Goal: Task Accomplishment & Management: Complete application form

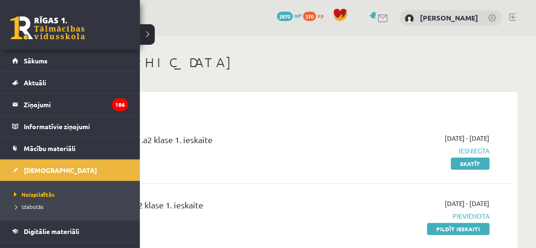
click at [19, 18] on link at bounding box center [47, 27] width 75 height 23
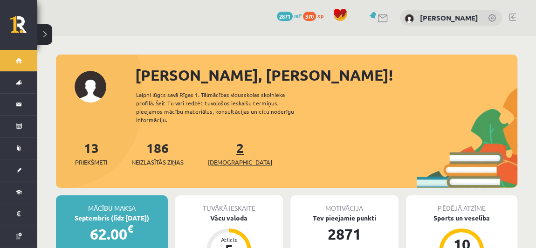
click at [223, 141] on link "2 Ieskaites" at bounding box center [240, 153] width 64 height 28
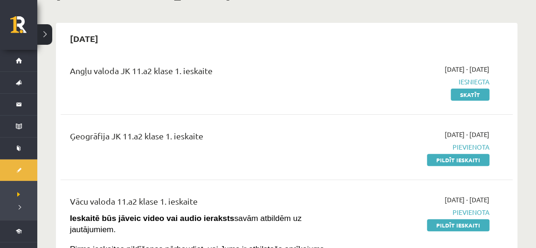
scroll to position [73, 0]
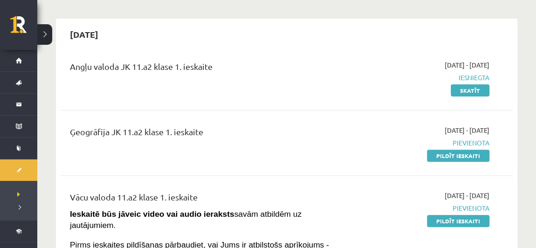
drag, startPoint x: 460, startPoint y: 153, endPoint x: 302, endPoint y: 39, distance: 194.9
click at [460, 153] on link "Pildīt ieskaiti" at bounding box center [458, 156] width 63 height 12
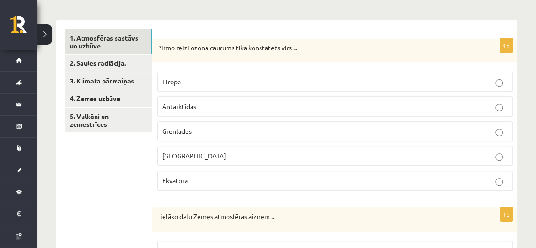
scroll to position [139, 0]
click at [238, 89] on label "Eiropa" at bounding box center [335, 81] width 356 height 20
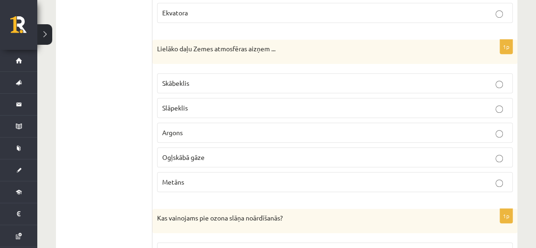
scroll to position [307, 0]
click at [228, 81] on p "Skābeklis" at bounding box center [335, 82] width 346 height 10
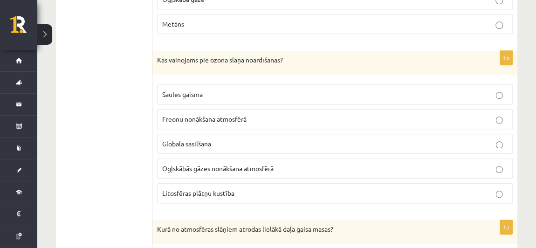
scroll to position [465, 0]
click at [233, 141] on p "Globālā sasilšana" at bounding box center [335, 144] width 346 height 10
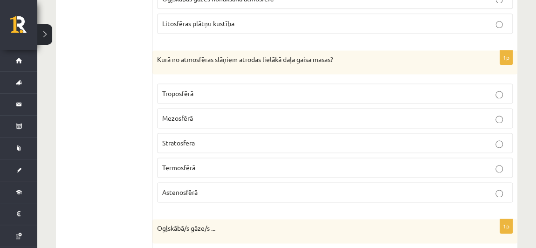
scroll to position [636, 0]
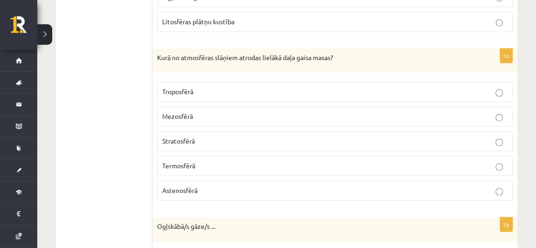
click at [225, 136] on p "Stratosfērā" at bounding box center [335, 141] width 346 height 10
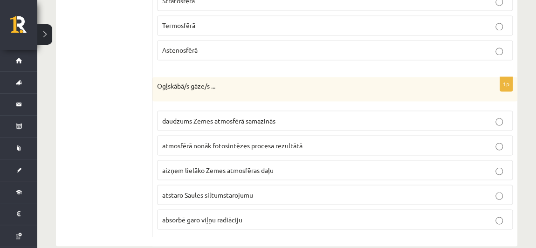
scroll to position [783, 0]
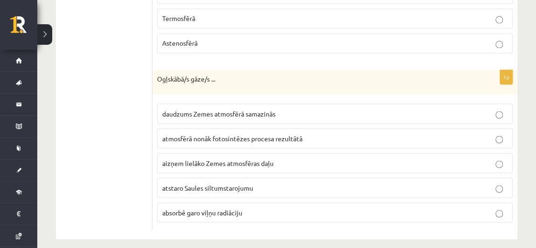
click at [286, 134] on span "atmosfērā nonāk fotosintēzes procesa rezultātā" at bounding box center [232, 138] width 140 height 8
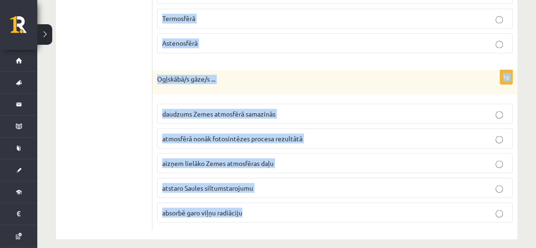
drag, startPoint x: 158, startPoint y: 119, endPoint x: 282, endPoint y: 256, distance: 184.2
copy form "Pirmo reizi ozona caurums tika konstatēts virs ... Eiropa Antarktīdas Grenlades…"
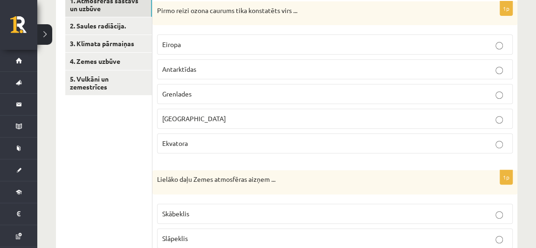
scroll to position [173, 0]
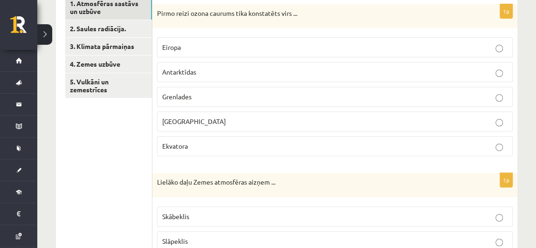
click at [280, 68] on p "Antarktīdas" at bounding box center [335, 72] width 346 height 10
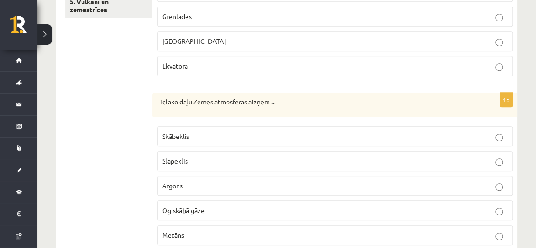
scroll to position [292, 0]
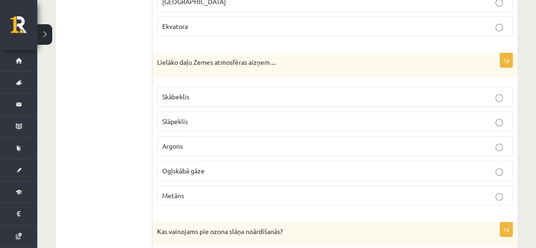
click at [236, 117] on p "Slāpeklis" at bounding box center [335, 122] width 346 height 10
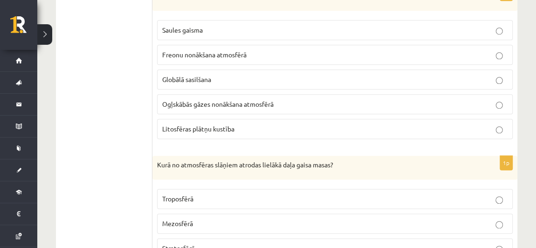
scroll to position [528, 0]
click at [245, 53] on span "Freonu nonākšana atmosfērā" at bounding box center [204, 55] width 84 height 8
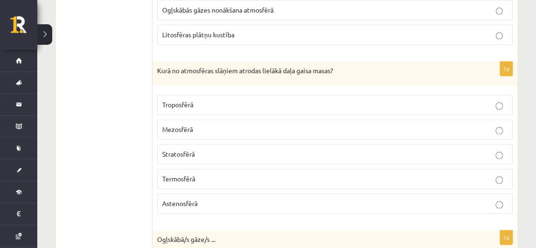
scroll to position [626, 0]
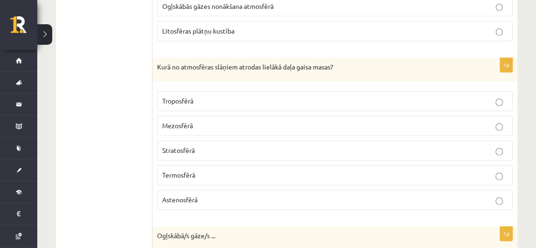
click at [258, 97] on p "Troposfērā" at bounding box center [335, 101] width 346 height 10
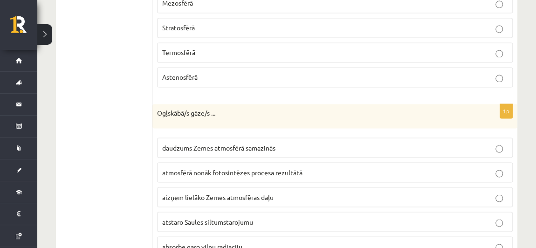
scroll to position [783, 0]
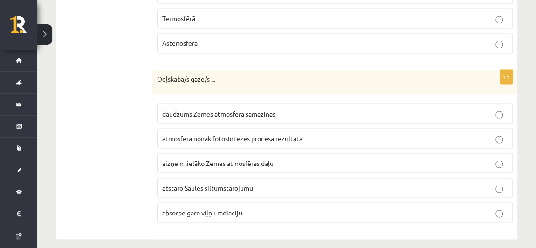
click at [250, 208] on p "absorbē garo viļņu radiāciju" at bounding box center [335, 213] width 346 height 10
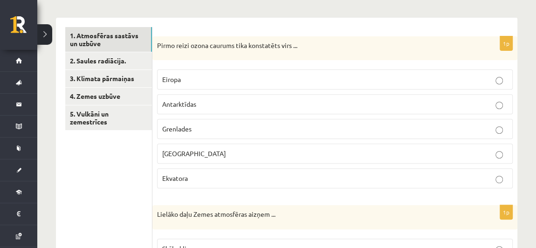
scroll to position [138, 0]
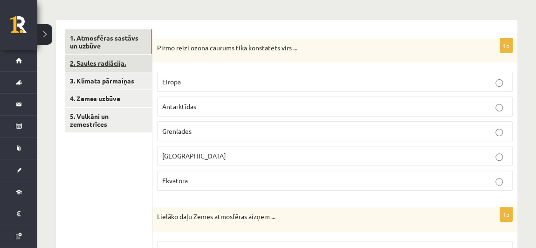
click at [105, 61] on link "2. Saules radiācija." at bounding box center [108, 63] width 87 height 17
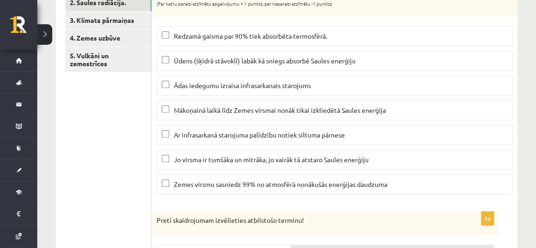
scroll to position [196, 0]
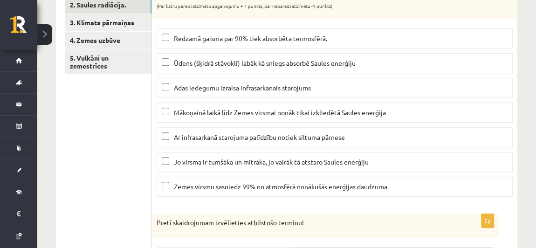
click at [339, 36] on p "Redzamā gaisma par 90% tiek absorbēta termosfērā." at bounding box center [335, 39] width 346 height 10
click at [326, 62] on span "Ūdens (šķidrā stāvoklī) labāk kā sniegs absorbē Saules enerģiju" at bounding box center [265, 63] width 182 height 8
click at [344, 86] on p "Ādas iedegumu izraisa infrasarkanais starojums" at bounding box center [335, 88] width 346 height 10
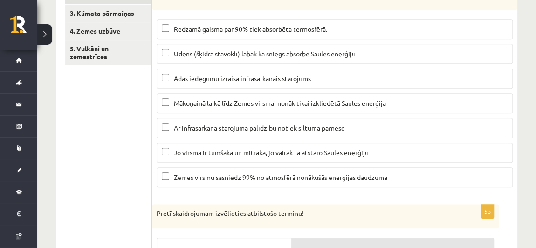
scroll to position [206, 0]
click at [279, 74] on span "Ādas iedegumu izraisa infrasarkanais starojums" at bounding box center [242, 78] width 137 height 8
click at [378, 100] on span "Mākoņainā laikā līdz Zemes virsmai nonāk tikai izkliedētā Saules enerģija" at bounding box center [280, 103] width 212 height 8
click at [354, 126] on p "Ar infrasarkanā starojuma palīdzību notiek siltuma pārnese" at bounding box center [335, 128] width 346 height 10
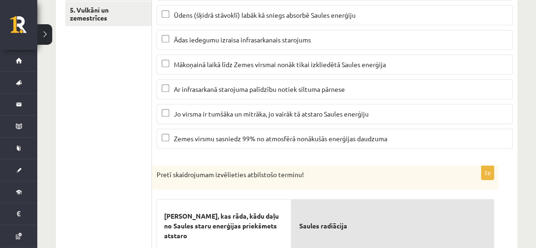
scroll to position [245, 0]
click at [317, 113] on span "Jo virsma ir tumšāka un mitrāka, jo vairāk tā atstaro Saules enerģiju" at bounding box center [271, 113] width 195 height 8
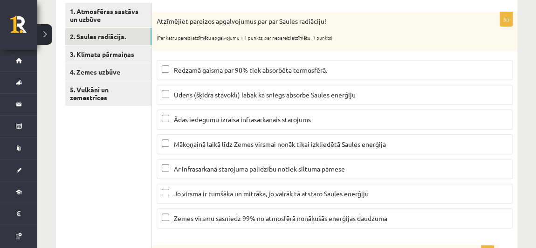
scroll to position [164, 0]
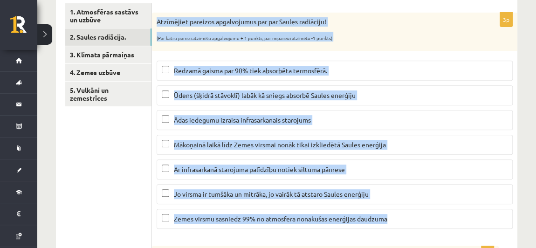
drag, startPoint x: 156, startPoint y: 20, endPoint x: 407, endPoint y: 213, distance: 317.3
click at [407, 213] on div "3p Atzīmējiet pareizos apgalvojumus par par Saules radiāciju! (Par katru pareiz…" at bounding box center [335, 125] width 366 height 224
copy div "Atzīmējiet pareizos apgalvojumus par par Saules radiāciju! (Par katru pareizi a…"
click at [303, 69] on span "Redzamā gaisma par 90% tiek absorbēta termosfērā." at bounding box center [250, 70] width 153 height 8
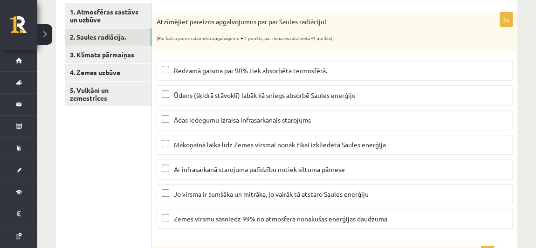
click at [224, 194] on span "Jo virsma ir tumšāka un mitrāka, jo vairāk tā atstaro Saules enerģiju" at bounding box center [271, 194] width 195 height 8
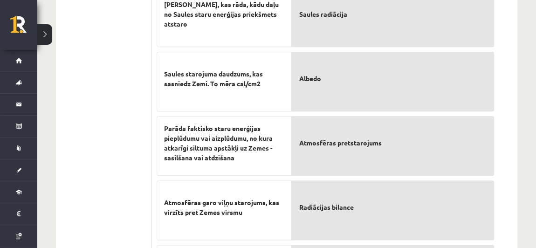
scroll to position [455, 0]
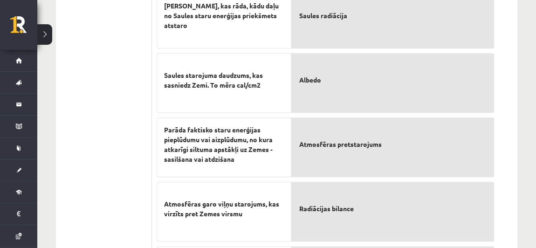
drag, startPoint x: 385, startPoint y: 211, endPoint x: 388, endPoint y: 151, distance: 60.7
drag, startPoint x: 388, startPoint y: 151, endPoint x: 349, endPoint y: 204, distance: 66.2
click at [333, 209] on p "Albedo" at bounding box center [393, 208] width 188 height 39
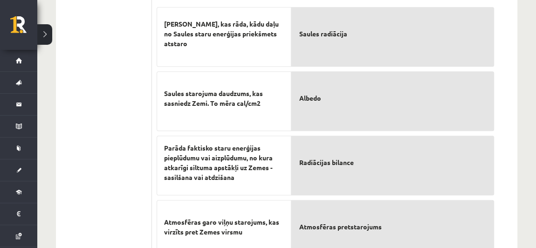
scroll to position [437, 0]
drag, startPoint x: 367, startPoint y: 158, endPoint x: 367, endPoint y: 86, distance: 71.8
drag, startPoint x: 367, startPoint y: 86, endPoint x: 323, endPoint y: 158, distance: 83.9
click at [323, 158] on span "Radiācijas bilance" at bounding box center [326, 163] width 55 height 10
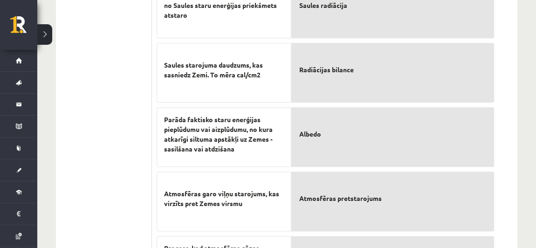
scroll to position [540, 0]
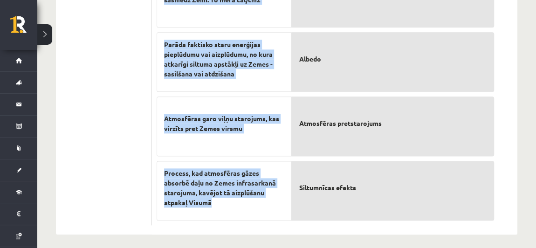
drag, startPoint x: 162, startPoint y: 22, endPoint x: 247, endPoint y: 200, distance: 197.2
click at [247, 200] on div "Skaitlis, kas rāda, kādu daļu no Saules staru enerģijas priekšmets atstaro Saul…" at bounding box center [224, 60] width 135 height 322
copy div "Skaitlis, kas rāda, kādu daļu no Saules staru enerģijas priekšmets atstaro Saul…"
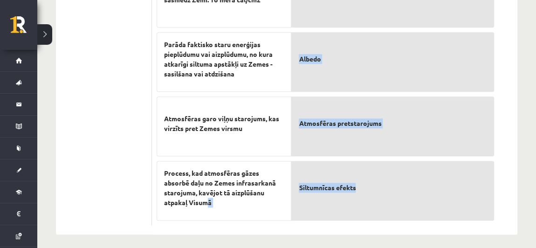
drag, startPoint x: 209, startPoint y: 198, endPoint x: 391, endPoint y: 203, distance: 182.9
click at [391, 203] on fieldset "Skaitlis, kas rāda, kādu daļu no Saules staru enerģijas priekšmets atstaro Saul…" at bounding box center [326, 60] width 338 height 322
copy fieldset "ā Saules radiācija Radiācijas bilance Albedo Atmosfēras pretstarojums Siltumnīc…"
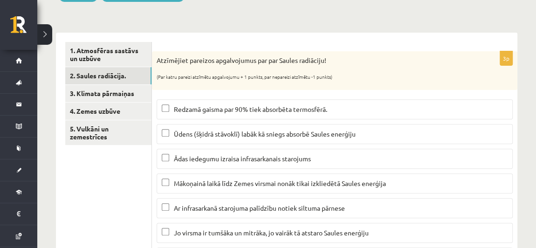
scroll to position [125, 0]
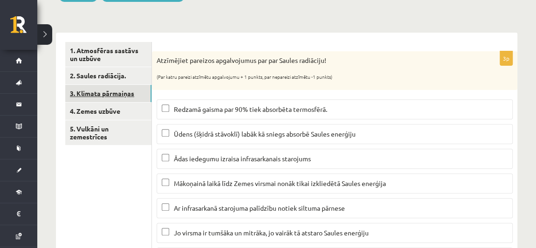
click at [110, 87] on link "3. Klimata pārmaiņas" at bounding box center [108, 93] width 86 height 17
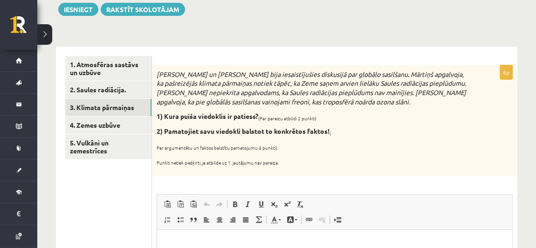
scroll to position [116, 0]
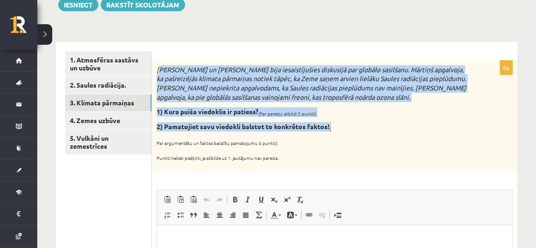
drag, startPoint x: 160, startPoint y: 68, endPoint x: 380, endPoint y: 119, distance: 226.1
click at [380, 119] on div "Mārtiņš un Jānis bija iesaistījušies diskusijā par globālo sasilšanu. Mārtiņš a…" at bounding box center [335, 116] width 366 height 111
copy div "ārtiņš un Jānis bija iesaistījušies diskusijā par globālo sasilšanu. Mārtiņš ap…"
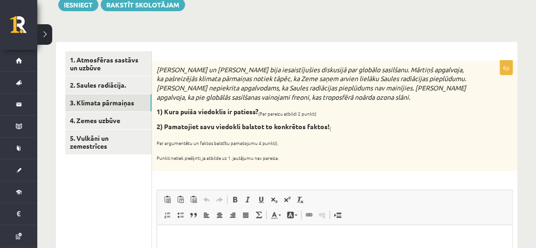
click at [357, 153] on p "Punkti netiek piešķirti, ja atbilde uz 1. jautājumu nav pareiza." at bounding box center [312, 156] width 310 height 9
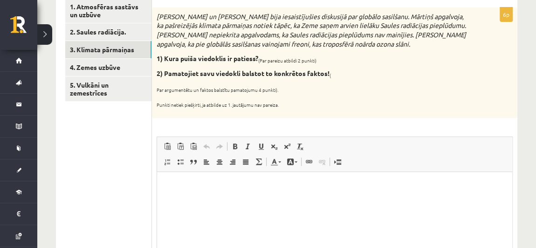
scroll to position [170, 0]
click at [217, 195] on html at bounding box center [334, 185] width 355 height 28
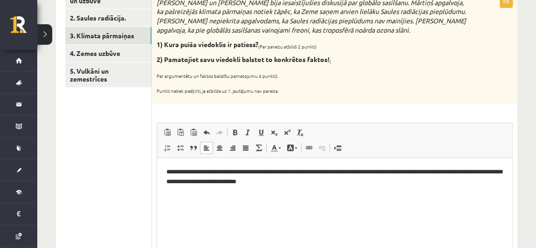
scroll to position [184, 0]
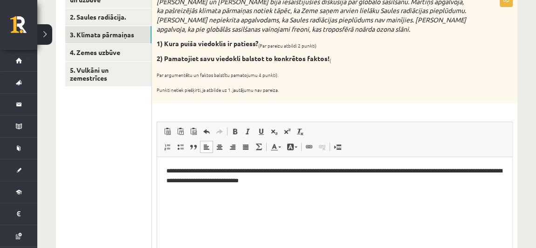
click at [244, 94] on div "Mārtiņš un Jānis bija iesaistījušies diskusijā par globālo sasilšanu. Mārtiņš a…" at bounding box center [335, 48] width 366 height 111
click at [163, 170] on html "**********" at bounding box center [334, 176] width 355 height 38
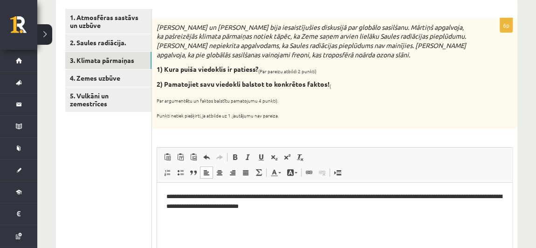
scroll to position [160, 0]
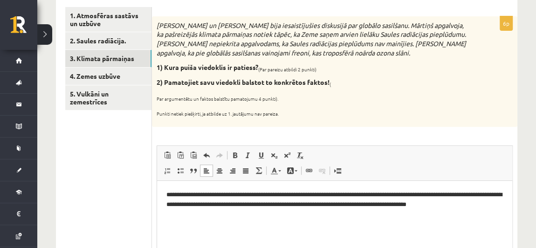
click at [364, 191] on p "**********" at bounding box center [334, 204] width 337 height 29
click at [195, 195] on p "**********" at bounding box center [334, 200] width 337 height 20
click at [196, 195] on p "**********" at bounding box center [334, 200] width 337 height 20
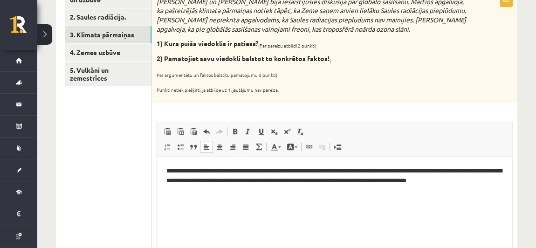
scroll to position [184, 0]
click at [492, 187] on html "**********" at bounding box center [334, 176] width 355 height 38
click at [112, 50] on link "4. Zemes uzbūve" at bounding box center [108, 52] width 86 height 17
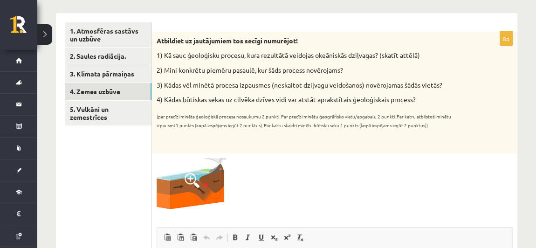
scroll to position [144, 0]
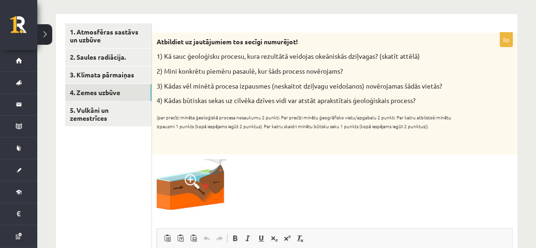
click at [188, 173] on img at bounding box center [192, 184] width 70 height 51
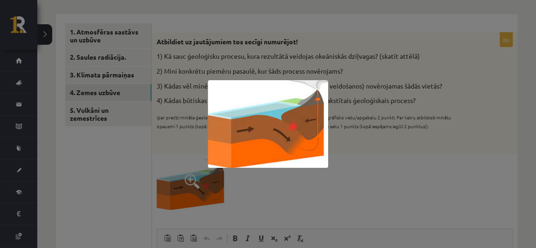
click at [188, 173] on div at bounding box center [268, 124] width 536 height 248
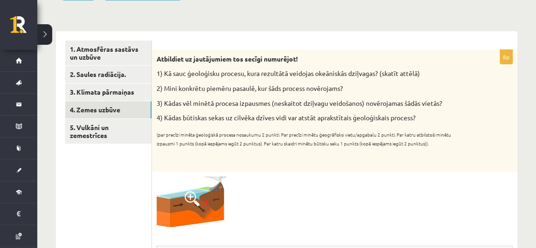
scroll to position [126, 0]
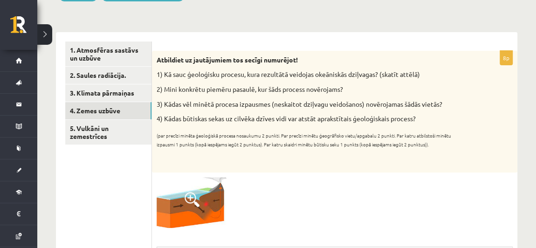
click at [364, 161] on div "Atbildiet uz jautājumiem tos secīgi numurējot! 1) Kā sauc ģeoloģisku procesu, k…" at bounding box center [335, 112] width 366 height 122
drag, startPoint x: 163, startPoint y: 74, endPoint x: 426, endPoint y: 113, distance: 265.9
click at [426, 113] on div "Atbildiet uz jautājumiem tos secīgi numurējot! 1) Kā sauc ģeoloģisku procesu, k…" at bounding box center [335, 112] width 366 height 122
copy div "Kā sauc ģeoloģisku procesu, kura rezultātā veidojas okeāniskās dziļvagas? (skat…"
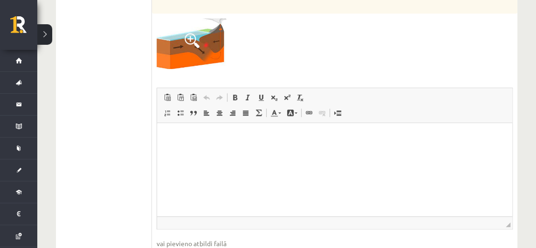
scroll to position [285, 0]
click at [264, 140] on p "Editor, wiswyg-editor-user-answer-47024915777580" at bounding box center [334, 137] width 337 height 10
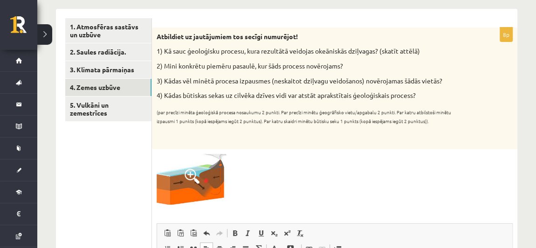
scroll to position [149, 0]
click at [334, 146] on div "Atbildiet uz jautājumiem tos secīgi numurējot! 1) Kā sauc ģeoloģisku procesu, k…" at bounding box center [335, 89] width 366 height 122
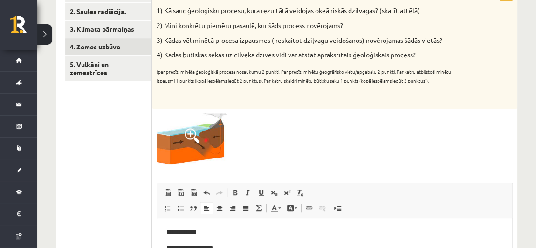
scroll to position [238, 0]
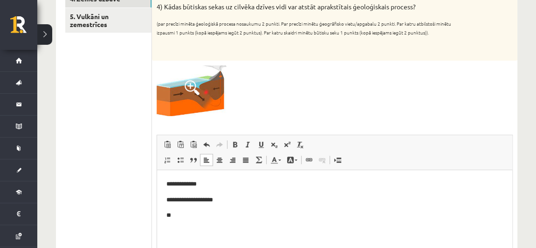
click at [208, 225] on html "**********" at bounding box center [334, 200] width 355 height 60
click at [373, 130] on div "**********" at bounding box center [335, 134] width 366 height 390
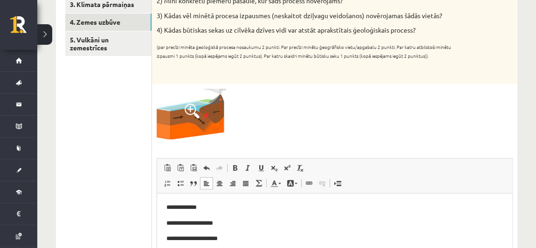
scroll to position [257, 0]
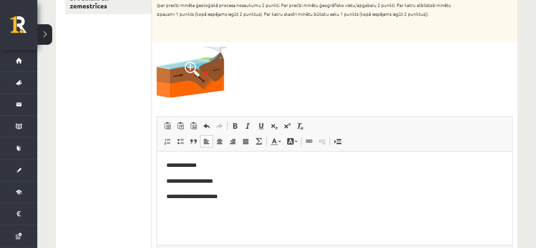
click at [238, 195] on p "**********" at bounding box center [334, 197] width 337 height 10
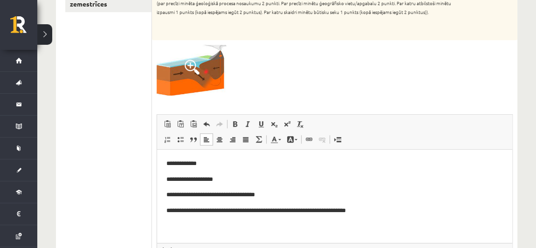
scroll to position [260, 0]
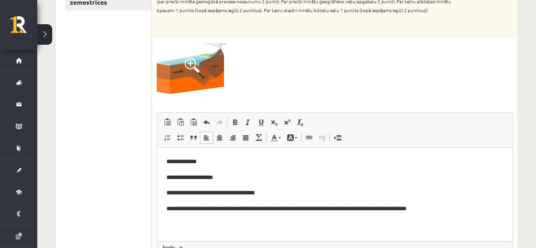
click at [375, 209] on p "**********" at bounding box center [334, 209] width 337 height 10
click at [475, 209] on p "**********" at bounding box center [334, 209] width 337 height 10
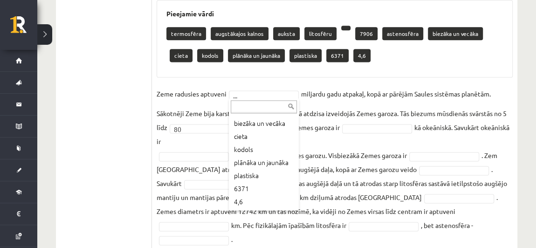
scroll to position [115, 0]
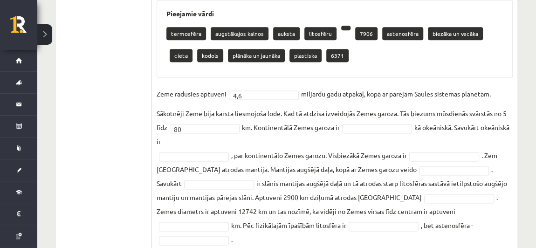
drag, startPoint x: 257, startPoint y: 124, endPoint x: 296, endPoint y: 146, distance: 45.5
click at [296, 146] on fieldset "Zeme radusies aptuveni 4,6 *** miljardu gadu atpakaļ, kopā ar pārējām Saules si…" at bounding box center [335, 167] width 356 height 160
copy fieldset "Kontinentālā Zemes garoza ir kā okeāniskā. Savukārt okeāniskā ir"
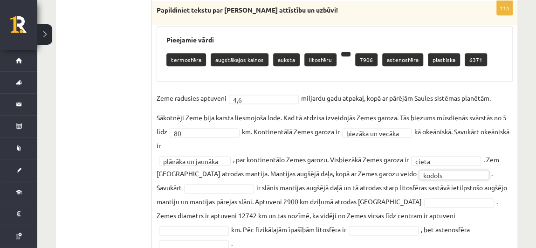
scroll to position [576, 0]
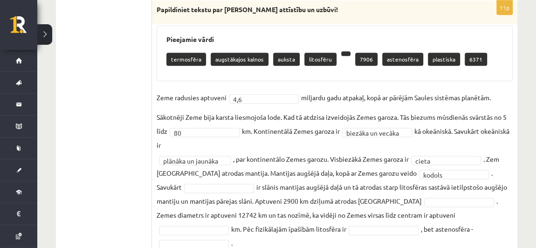
click at [341, 51] on p at bounding box center [345, 53] width 9 height 5
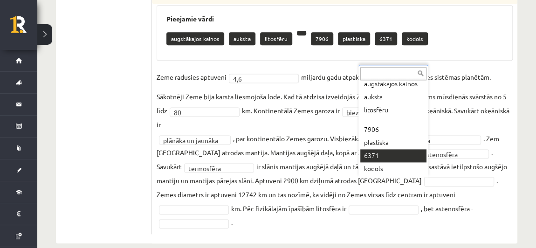
scroll to position [27, 0]
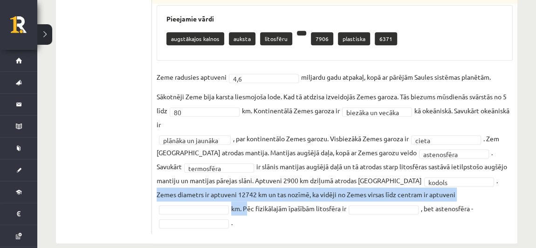
drag, startPoint x: 435, startPoint y: 180, endPoint x: 491, endPoint y: 194, distance: 58.3
click at [491, 194] on fieldset "**********" at bounding box center [335, 150] width 356 height 160
copy fieldset "Zemes diametrs ir aptuveni 12742 km un tas nozīmē, ka vidēji no Zemes virsas lī…"
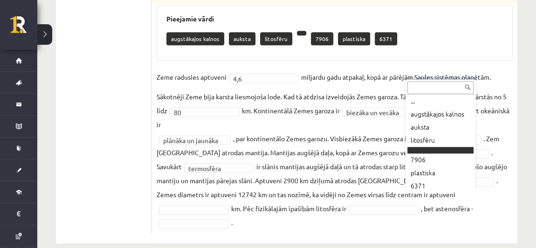
scroll to position [14, 0]
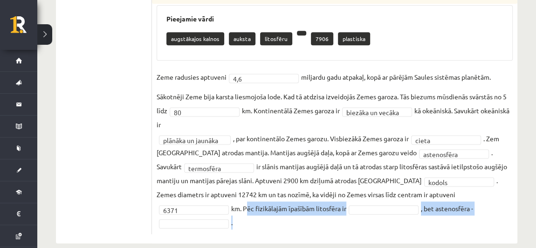
drag, startPoint x: 492, startPoint y: 193, endPoint x: 500, endPoint y: 236, distance: 43.6
copy fieldset "Pēc fizikālajām īpašībām litosfēra ir , bet astenosfēra - ."
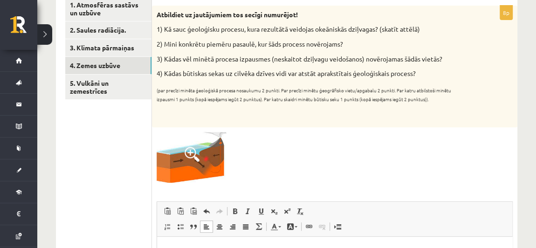
scroll to position [170, 0]
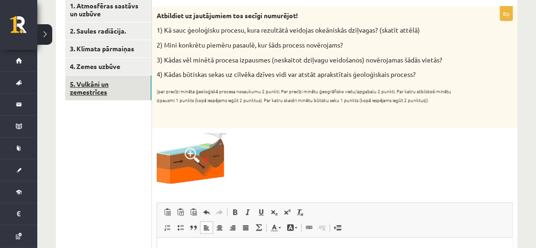
click at [116, 95] on link "5. Vulkāni un zemestrīces" at bounding box center [108, 88] width 86 height 25
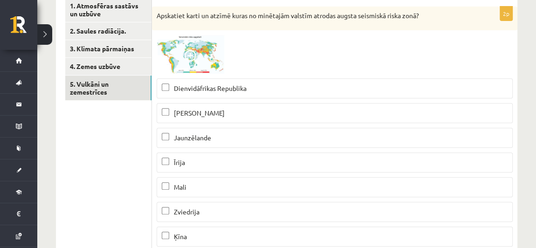
scroll to position [0, 0]
click at [188, 55] on span at bounding box center [192, 57] width 15 height 15
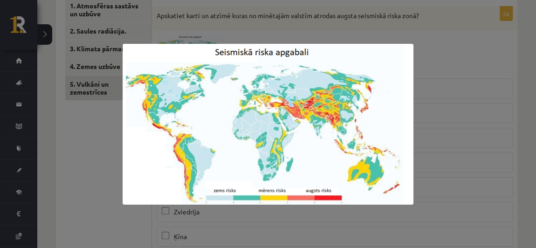
click at [404, 97] on img at bounding box center [268, 124] width 291 height 161
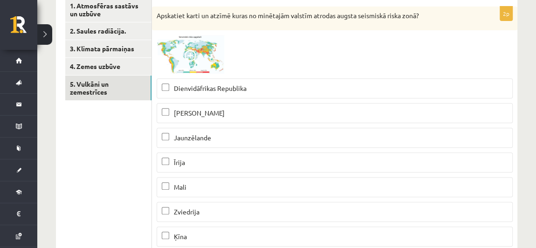
click at [197, 49] on img at bounding box center [192, 54] width 70 height 39
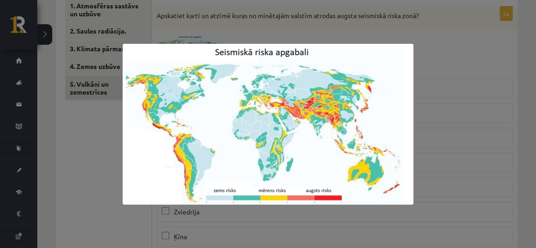
click at [430, 87] on div at bounding box center [268, 124] width 536 height 248
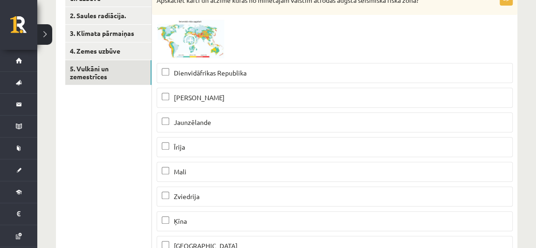
scroll to position [185, 0]
click at [228, 40] on div at bounding box center [335, 39] width 356 height 39
click at [205, 39] on img at bounding box center [192, 39] width 70 height 39
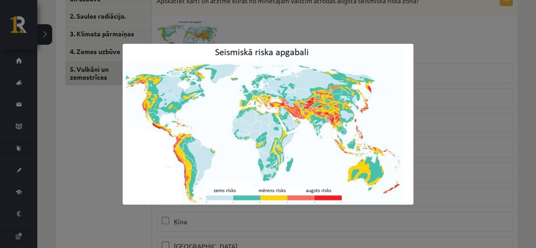
click at [389, 109] on img at bounding box center [268, 124] width 291 height 161
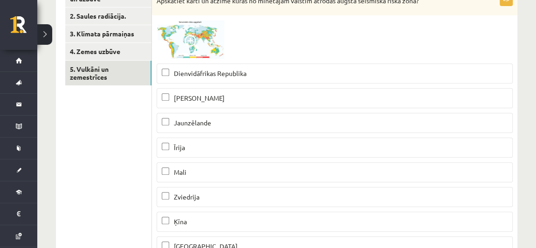
click at [191, 43] on span at bounding box center [192, 42] width 15 height 15
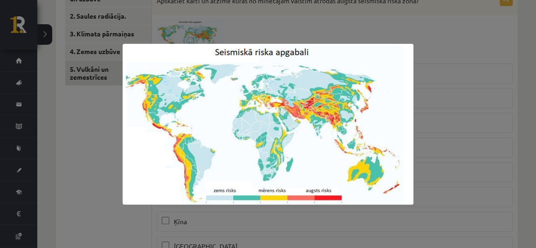
click at [428, 77] on div at bounding box center [268, 124] width 536 height 248
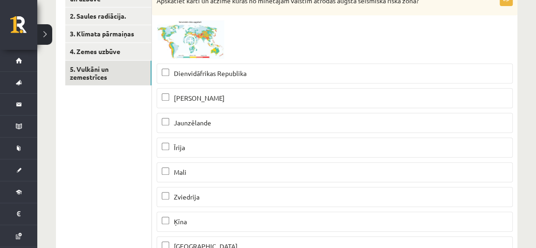
click at [213, 46] on img at bounding box center [192, 39] width 70 height 39
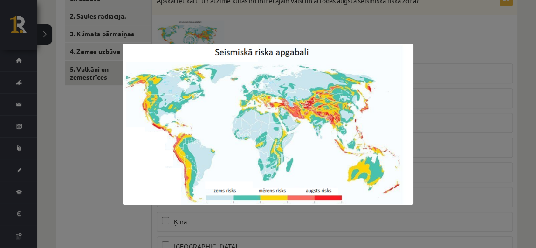
click at [438, 61] on div at bounding box center [268, 124] width 536 height 248
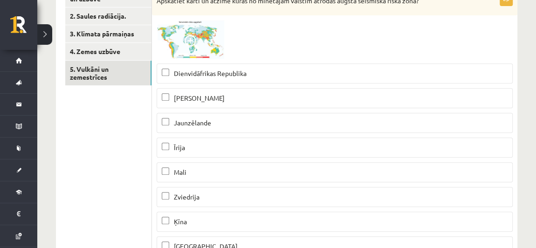
click at [199, 41] on span at bounding box center [192, 42] width 15 height 15
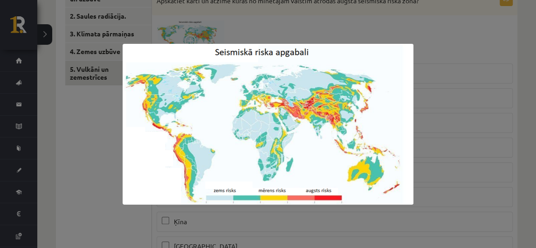
click at [471, 63] on div at bounding box center [268, 124] width 536 height 248
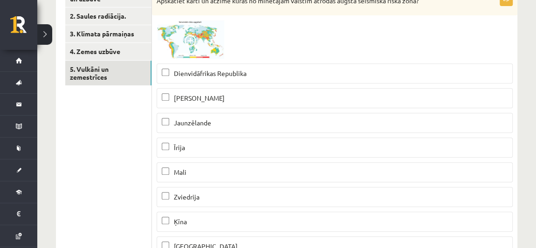
click at [232, 125] on p "Jaunzēlande" at bounding box center [335, 123] width 346 height 10
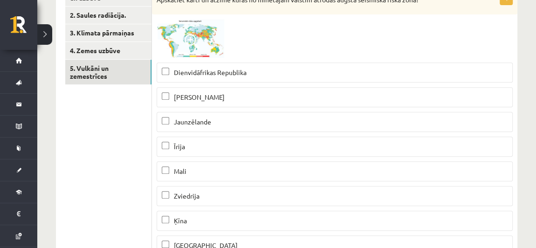
click at [193, 218] on p "Ķīna" at bounding box center [335, 221] width 346 height 10
click at [195, 42] on span at bounding box center [192, 41] width 15 height 15
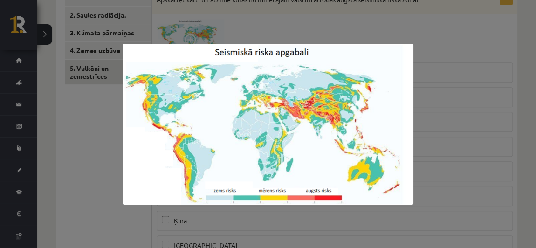
click at [435, 53] on div at bounding box center [268, 124] width 536 height 248
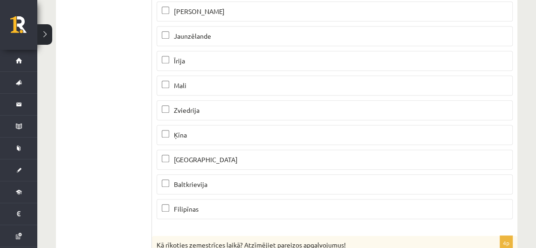
scroll to position [272, 0]
click at [224, 206] on p "Filipīnas" at bounding box center [335, 209] width 346 height 10
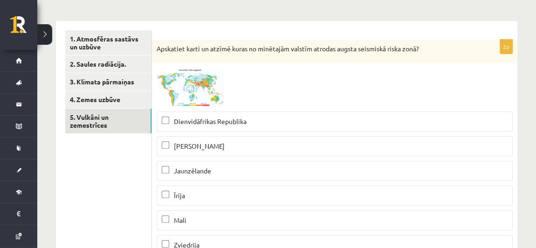
scroll to position [131, 0]
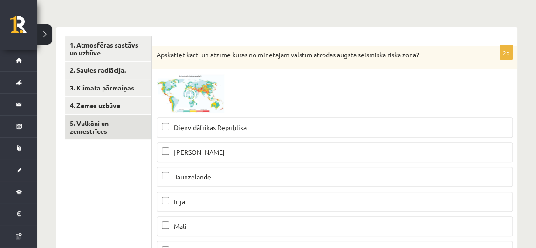
click at [187, 97] on span at bounding box center [192, 96] width 15 height 15
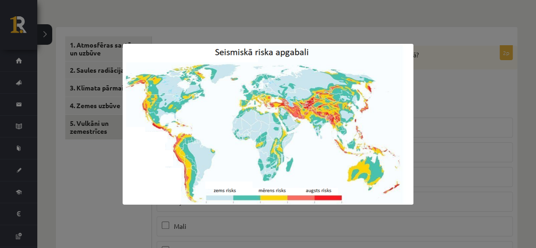
click at [481, 89] on div at bounding box center [268, 124] width 536 height 248
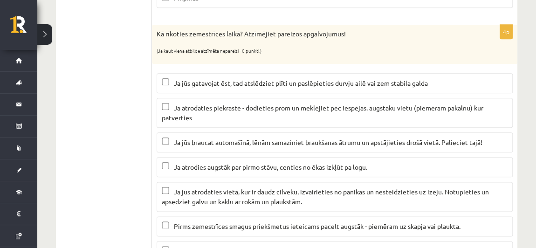
scroll to position [485, 0]
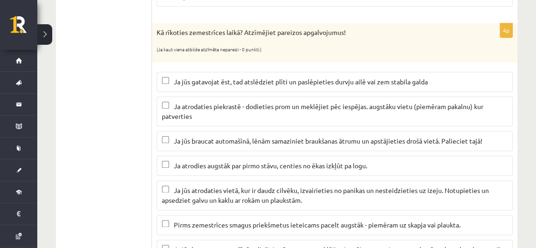
click at [362, 78] on span "Ja jūs gatavojat ēst, tad atslēdziet plīti un paslēpieties durvju ailē vai zem …" at bounding box center [301, 81] width 254 height 8
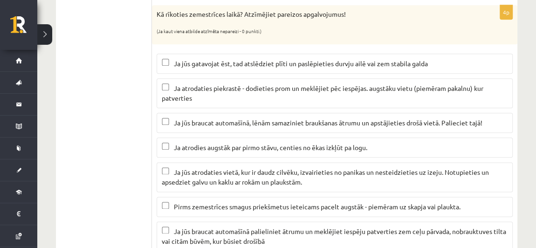
scroll to position [503, 0]
click at [346, 87] on p "Ja atrodaties piekrastē - dodieties prom un meklējiet pēc iespējas. augstāku vi…" at bounding box center [335, 93] width 346 height 20
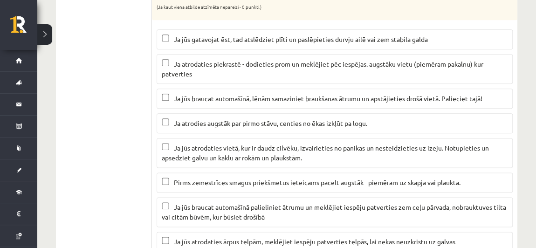
scroll to position [527, 0]
click at [404, 94] on span "Ja jūs braucat automašīnā, lēnām samaziniet braukšanas ātrumu un apstājieties d…" at bounding box center [328, 98] width 309 height 8
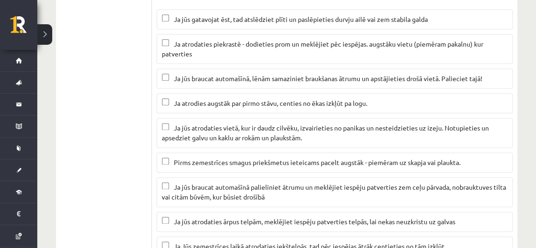
scroll to position [548, 0]
click at [356, 99] on span "Ja atrodies augstāk par pirmo stāvu, centies no ēkas izkļūt pa logu." at bounding box center [271, 102] width 194 height 8
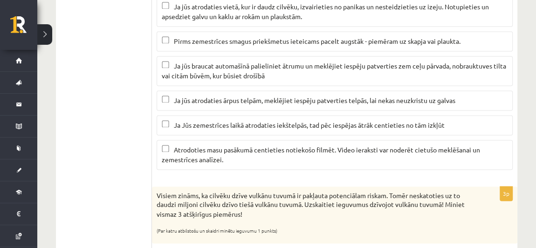
scroll to position [669, 0]
click at [354, 121] on p "Ja Jūs zemestrīces laikā atrodaties iekštelpās, tad pēc iespējas ātrāk centieti…" at bounding box center [335, 125] width 346 height 10
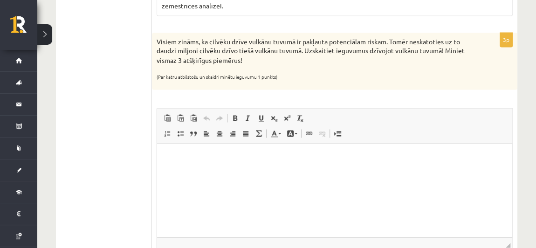
scroll to position [823, 0]
click at [289, 163] on html at bounding box center [334, 157] width 355 height 28
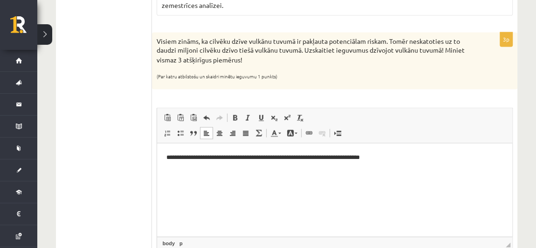
click at [271, 157] on p "**********" at bounding box center [334, 157] width 337 height 10
click at [396, 156] on p "**********" at bounding box center [334, 157] width 337 height 10
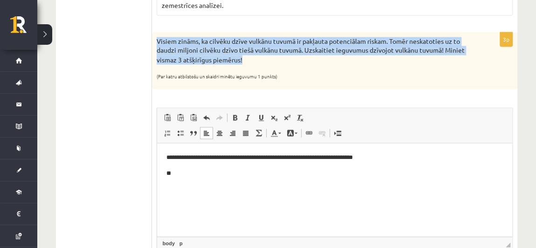
drag, startPoint x: 156, startPoint y: 29, endPoint x: 264, endPoint y: 50, distance: 109.8
click at [264, 50] on div "Visiem zināms, ka cilvēku dzīve vulkānu tuvumā ir pakļauta potenciālam riskam. …" at bounding box center [335, 60] width 366 height 57
copy p "Visiem zināms, ka cilvēku dzīve vulkānu tuvumā ir pakļauta potenciālam riskam. …"
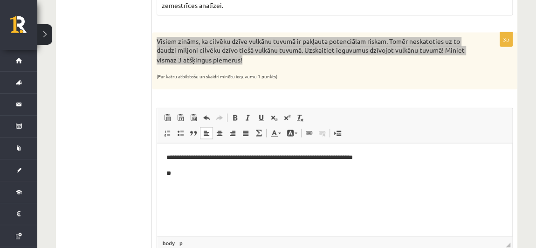
click at [240, 173] on p "**" at bounding box center [334, 173] width 337 height 10
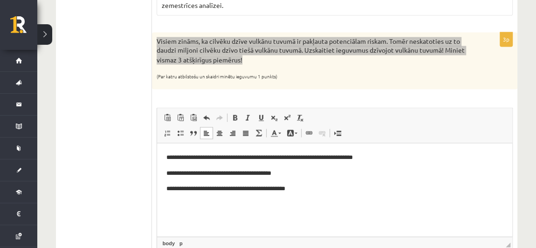
click at [223, 189] on p "**********" at bounding box center [334, 188] width 337 height 10
click at [278, 188] on p "**********" at bounding box center [334, 188] width 337 height 10
click at [280, 189] on p "**********" at bounding box center [334, 188] width 337 height 10
click at [311, 187] on p "**********" at bounding box center [334, 188] width 337 height 10
click at [380, 185] on p "**********" at bounding box center [334, 188] width 337 height 10
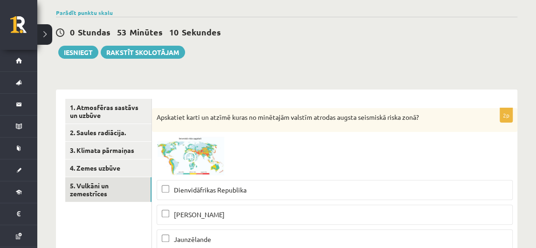
scroll to position [69, 0]
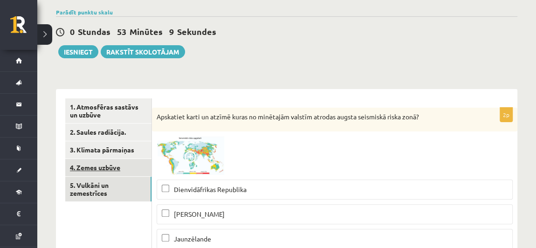
click at [132, 172] on link "4. Zemes uzbūve" at bounding box center [108, 167] width 86 height 17
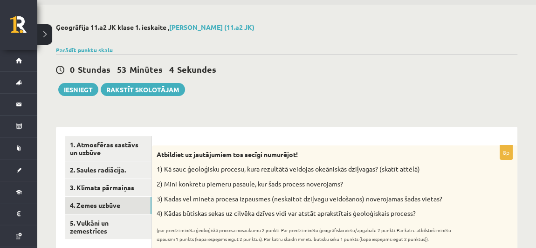
scroll to position [0, 0]
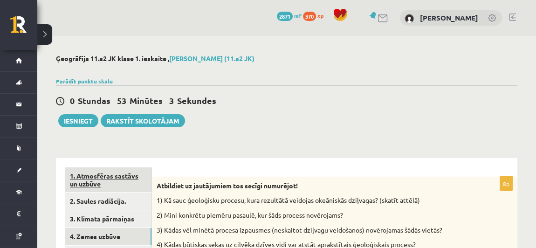
click at [118, 180] on link "1. Atmosfēras sastāvs un uzbūve" at bounding box center [108, 179] width 86 height 25
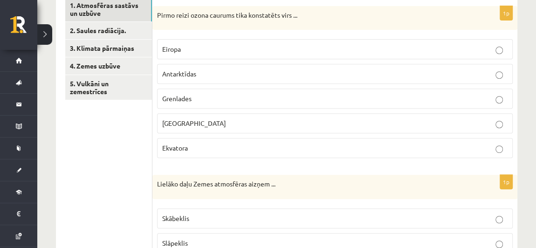
scroll to position [172, 0]
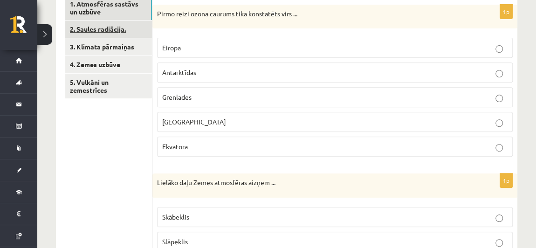
click at [118, 28] on link "2. Saules radiācija." at bounding box center [108, 29] width 87 height 17
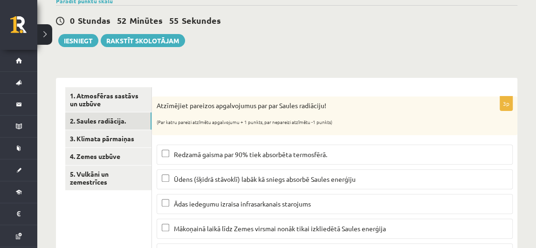
scroll to position [0, 0]
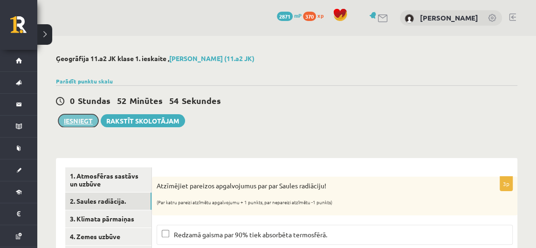
click at [63, 123] on button "Iesniegt" at bounding box center [78, 120] width 40 height 13
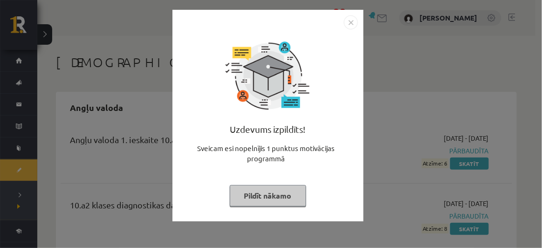
click at [284, 190] on button "Pildīt nākamo" at bounding box center [268, 195] width 76 height 21
